Goal: Find specific page/section

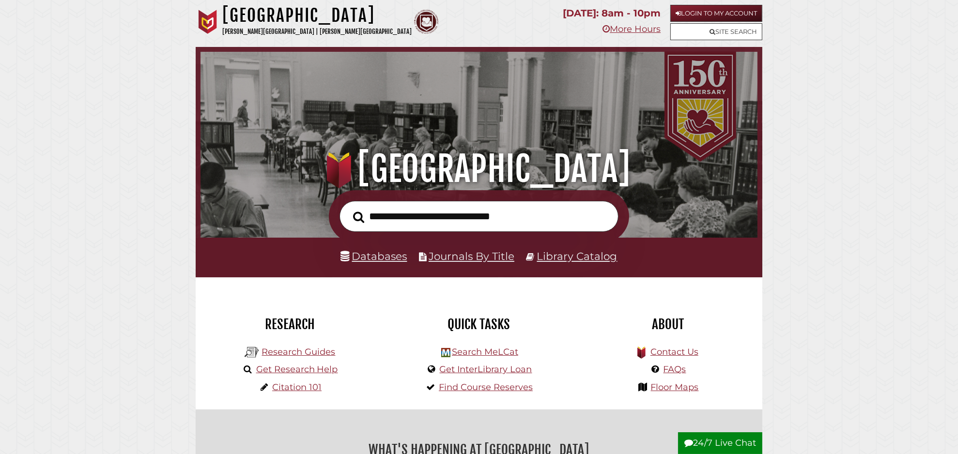
scroll to position [184, 552]
type input "**********"
click at [348, 209] on button "Search" at bounding box center [358, 217] width 21 height 17
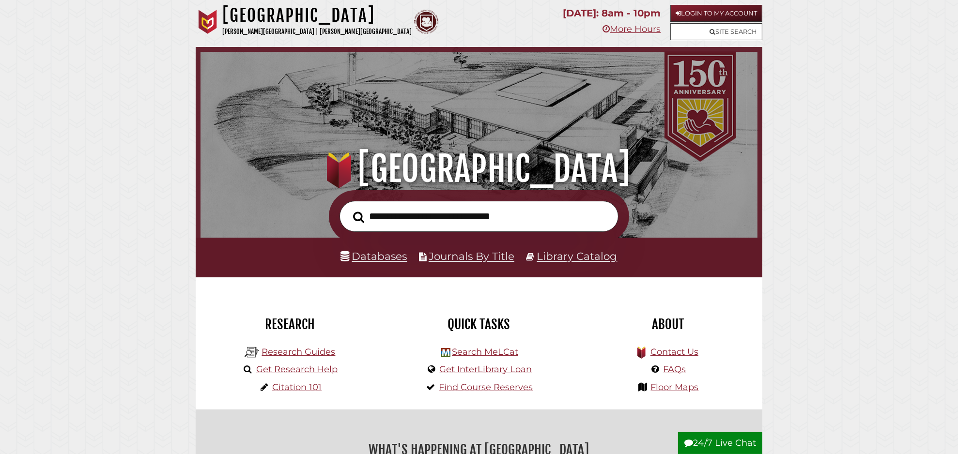
scroll to position [184, 552]
click at [295, 351] on link "Research Guides" at bounding box center [298, 352] width 74 height 11
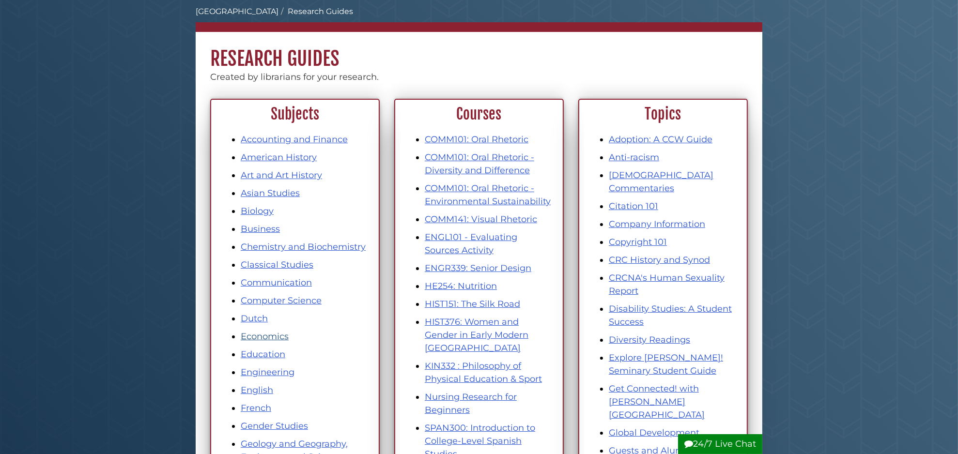
scroll to position [107, 0]
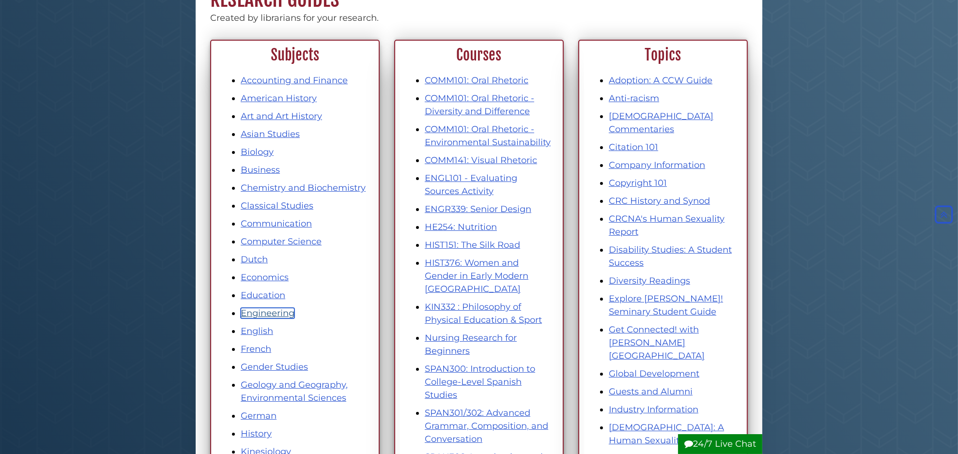
click at [271, 314] on link "Engineering" at bounding box center [268, 313] width 54 height 11
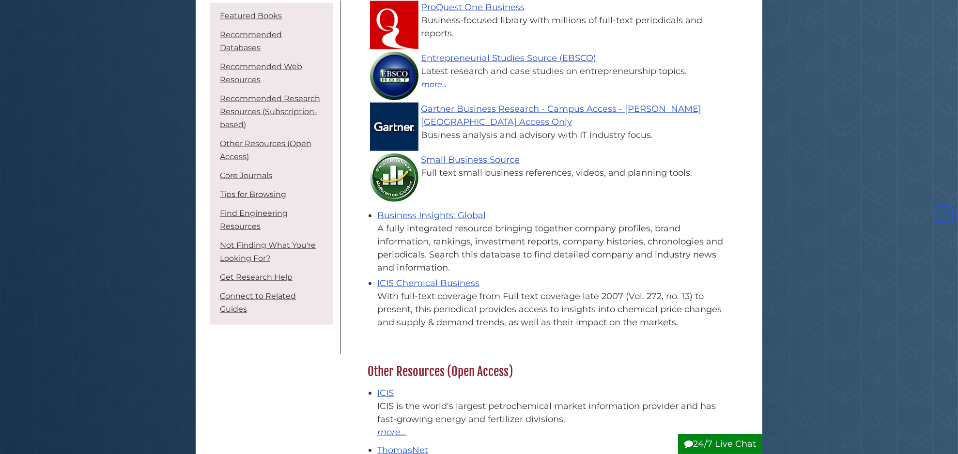
scroll to position [5, 4]
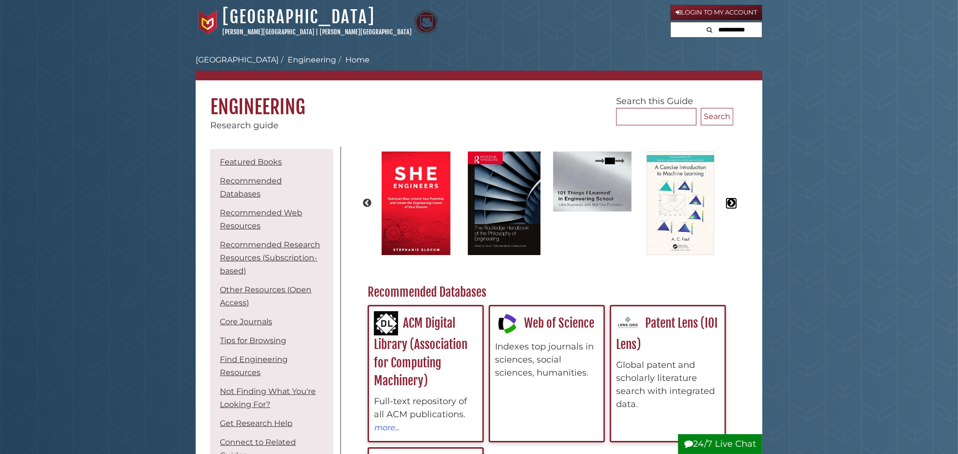
click at [730, 203] on button "Next" at bounding box center [731, 204] width 10 height 10
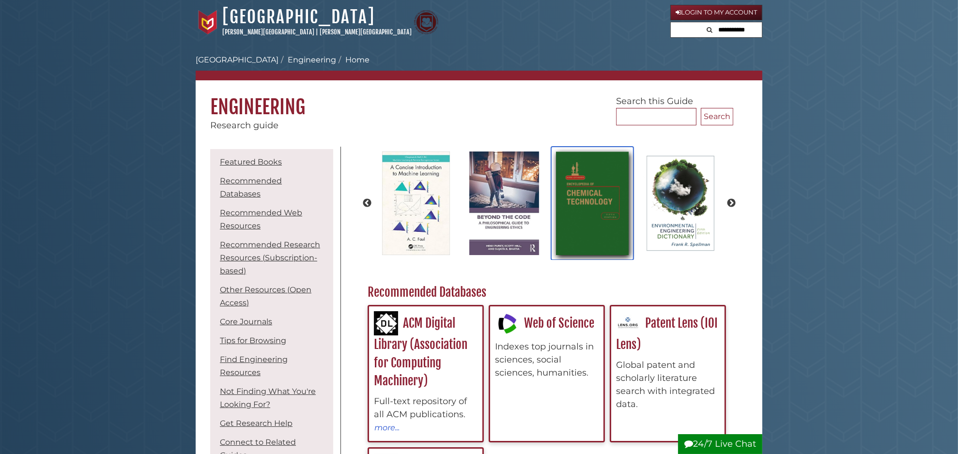
click at [612, 205] on img "slideshow" at bounding box center [592, 204] width 82 height 114
